Goal: Navigation & Orientation: Understand site structure

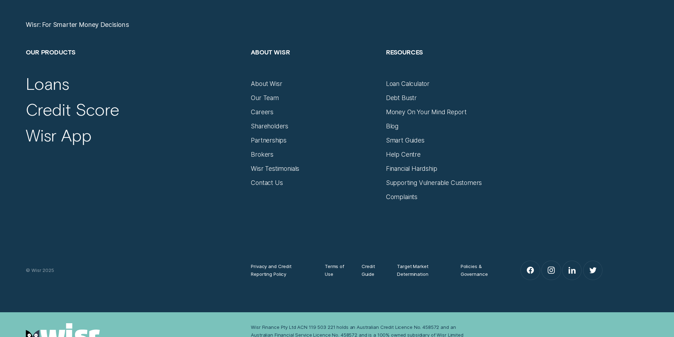
scroll to position [3110, 0]
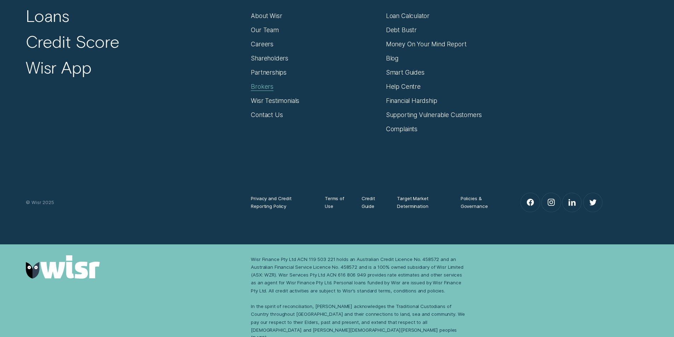
click at [259, 87] on div "Brokers" at bounding box center [262, 87] width 23 height 8
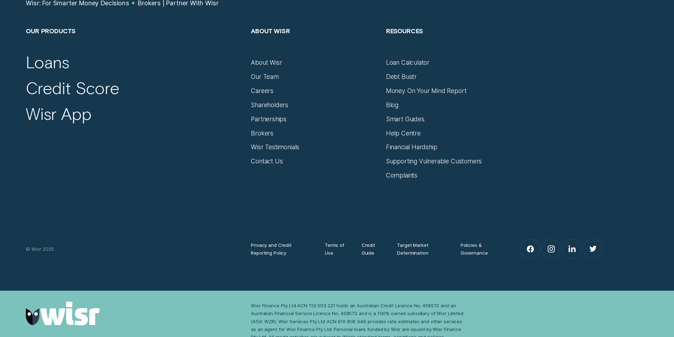
scroll to position [4324, 0]
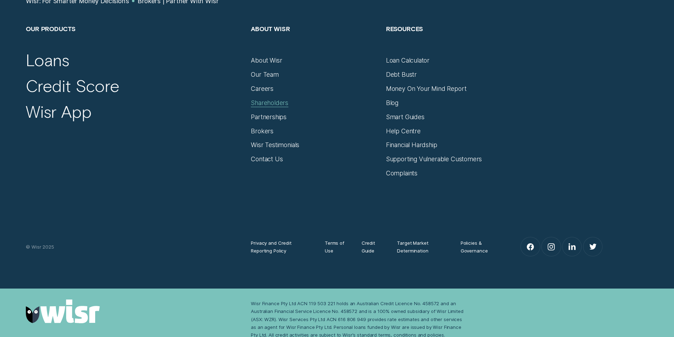
click at [262, 99] on div "Shareholders" at bounding box center [269, 103] width 37 height 8
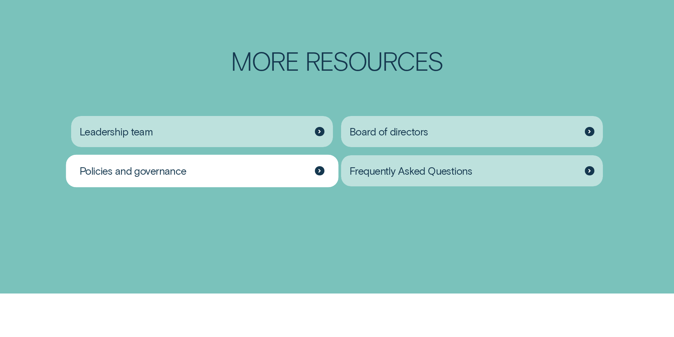
scroll to position [1203, 0]
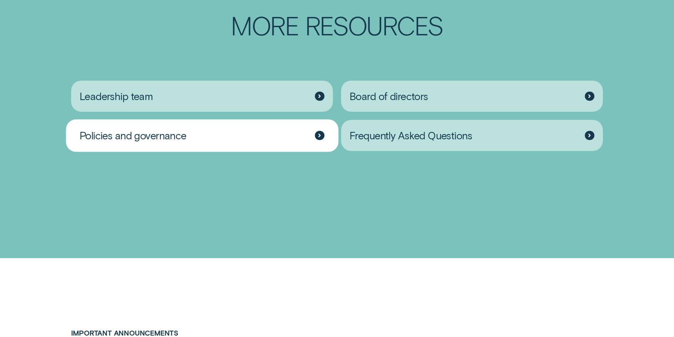
click at [317, 140] on div at bounding box center [320, 136] width 10 height 10
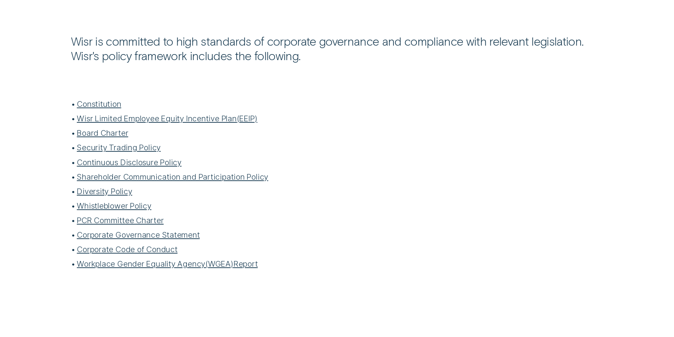
scroll to position [248, 0]
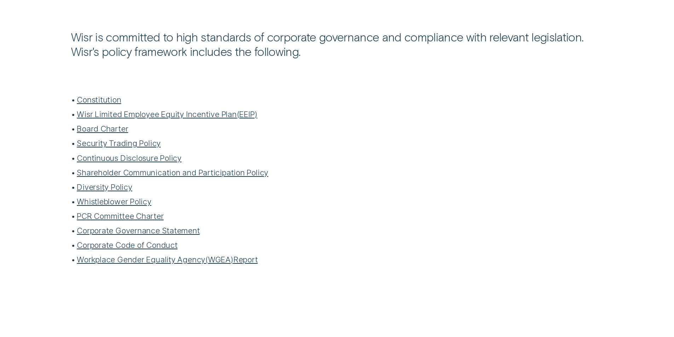
click at [116, 247] on link "Corporate Code of Conduct" at bounding box center [127, 245] width 100 height 10
click at [119, 232] on link "Corporate Governance Statement" at bounding box center [138, 231] width 123 height 10
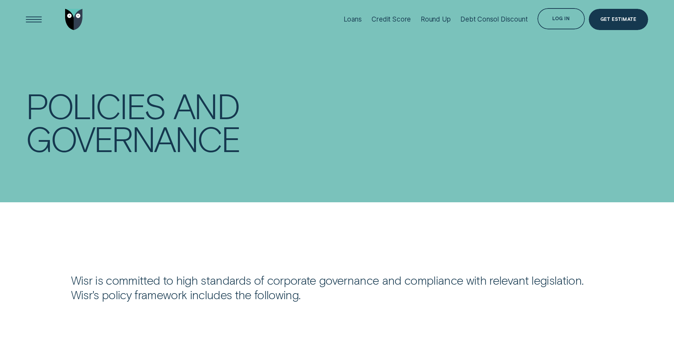
scroll to position [0, 0]
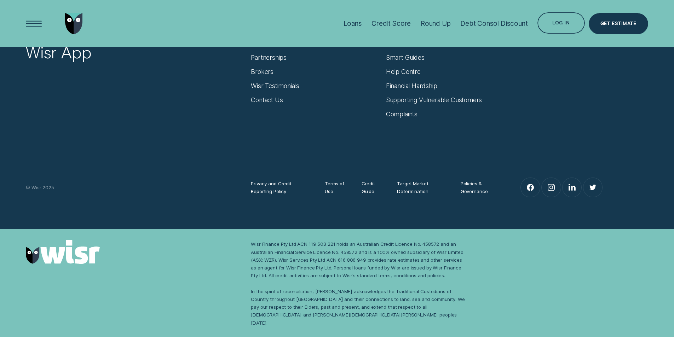
scroll to position [2563, 0]
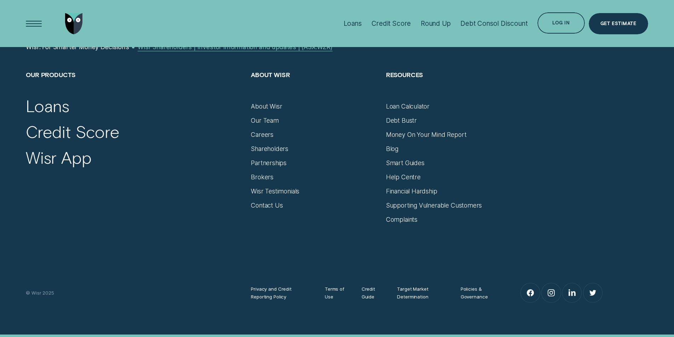
click at [150, 51] on div "Wisr Shareholders | Investor information and updates | (ASX:WZR)" at bounding box center [235, 47] width 195 height 8
click at [171, 51] on div "Wisr Shareholders | Investor information and updates | (ASX:WZR)" at bounding box center [235, 47] width 195 height 8
click at [227, 51] on div "Wisr Shareholders | Investor information and updates | (ASX:WZR)" at bounding box center [235, 47] width 195 height 8
click at [261, 110] on div "About Wisr" at bounding box center [266, 107] width 31 height 8
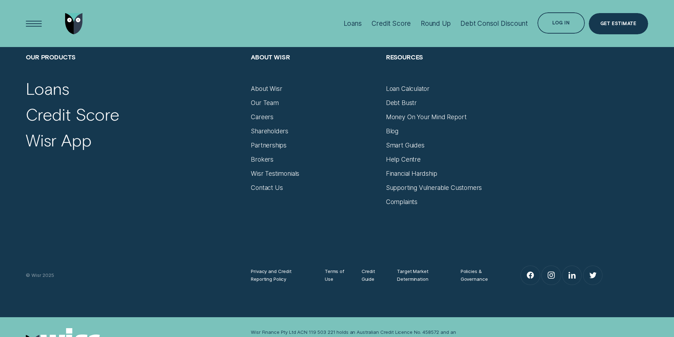
scroll to position [4746, 0]
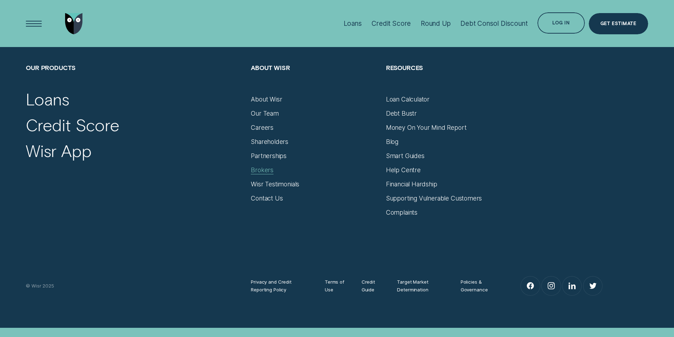
click at [261, 166] on div "Brokers" at bounding box center [262, 170] width 23 height 8
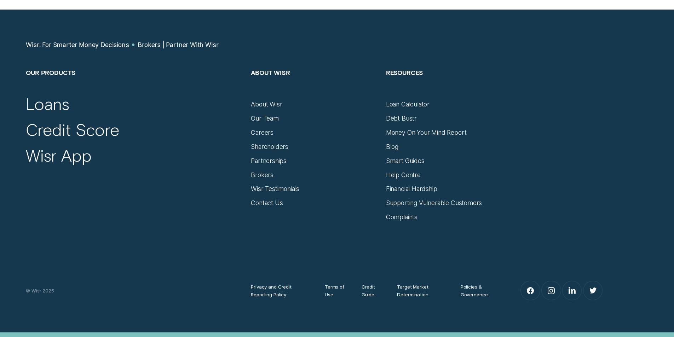
scroll to position [4324, 0]
